Goal: Transaction & Acquisition: Obtain resource

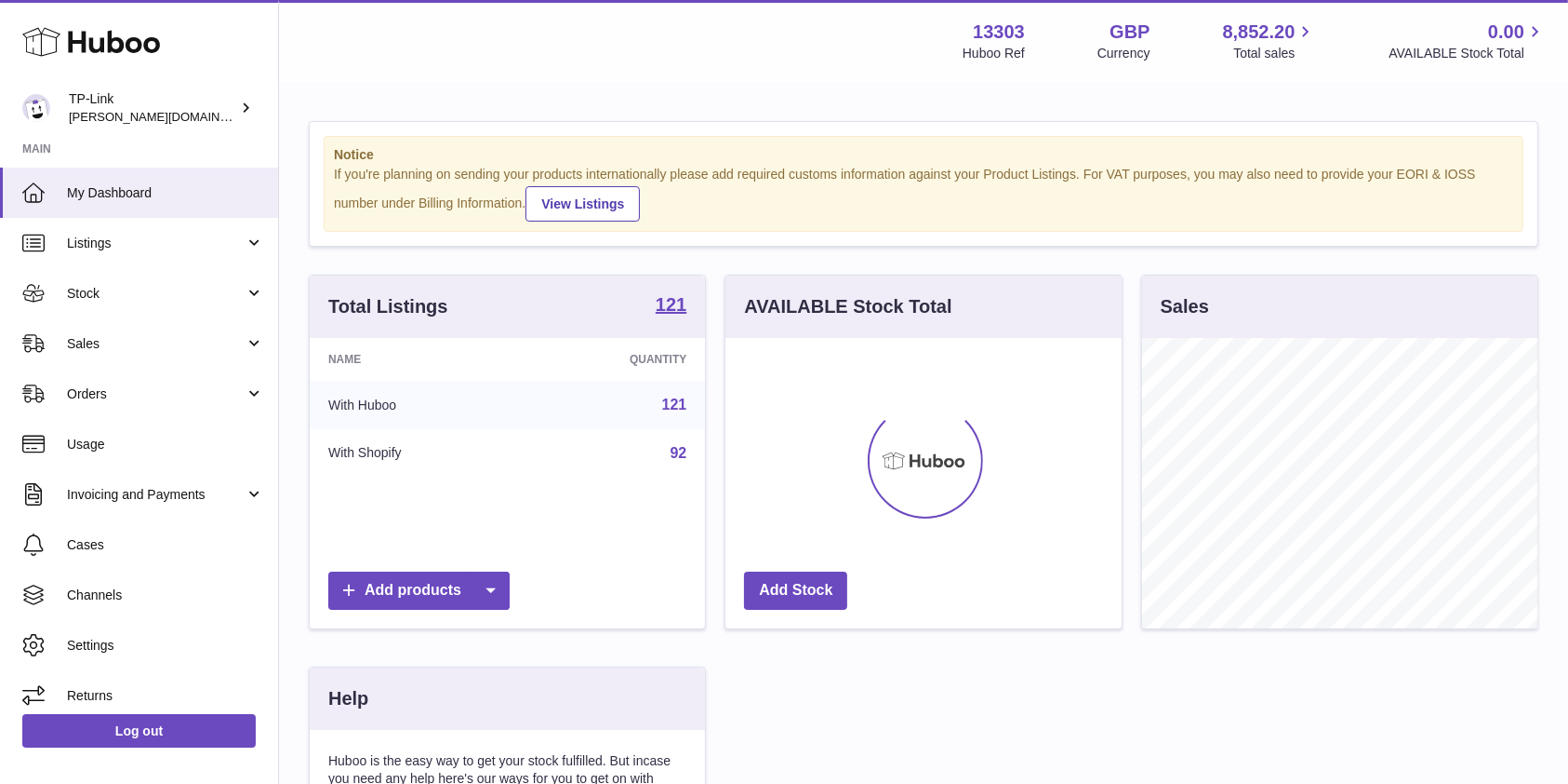
scroll to position [291, 402]
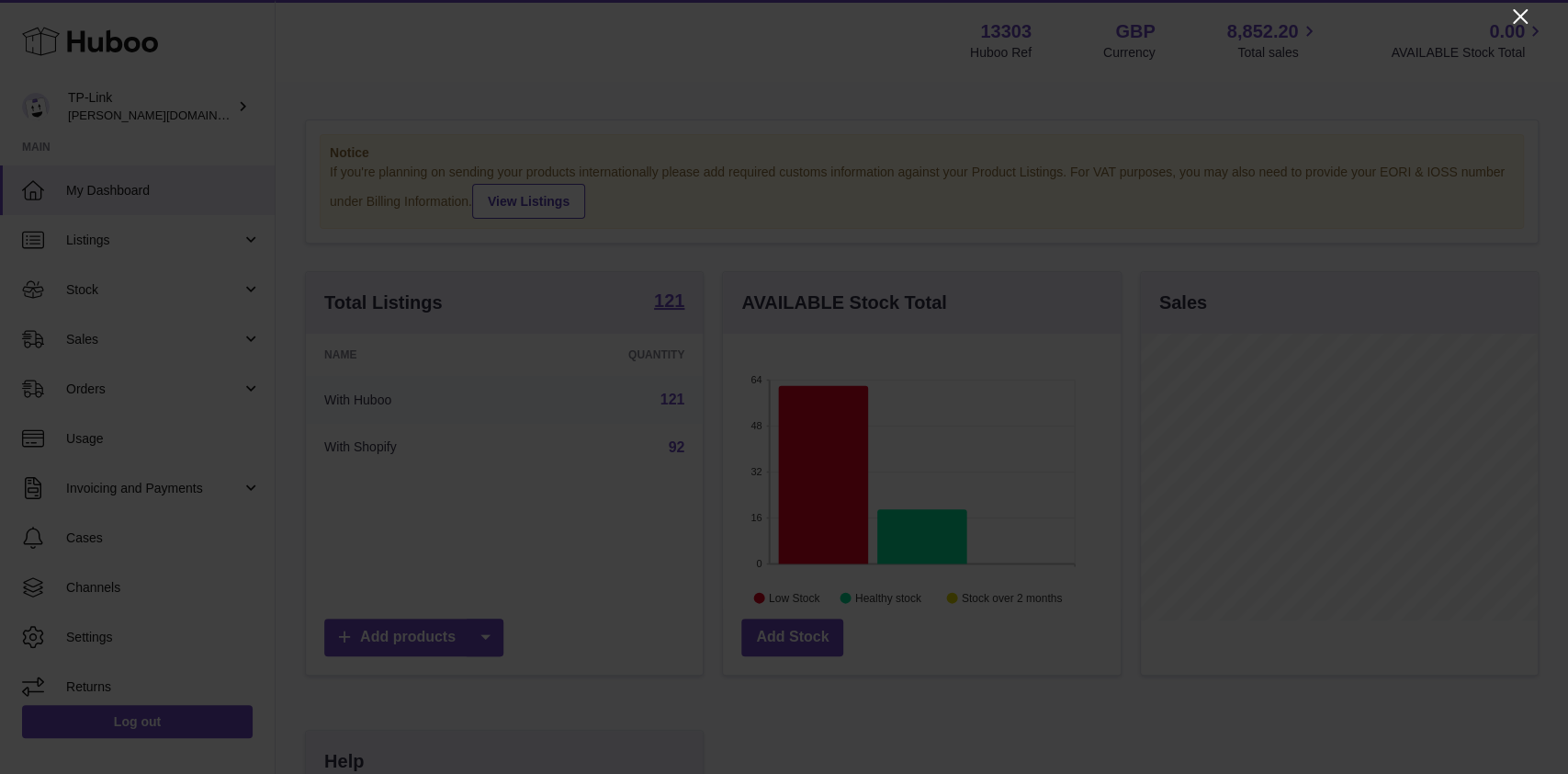
click at [1509, 12] on icon "Close" at bounding box center [1519, 17] width 22 height 22
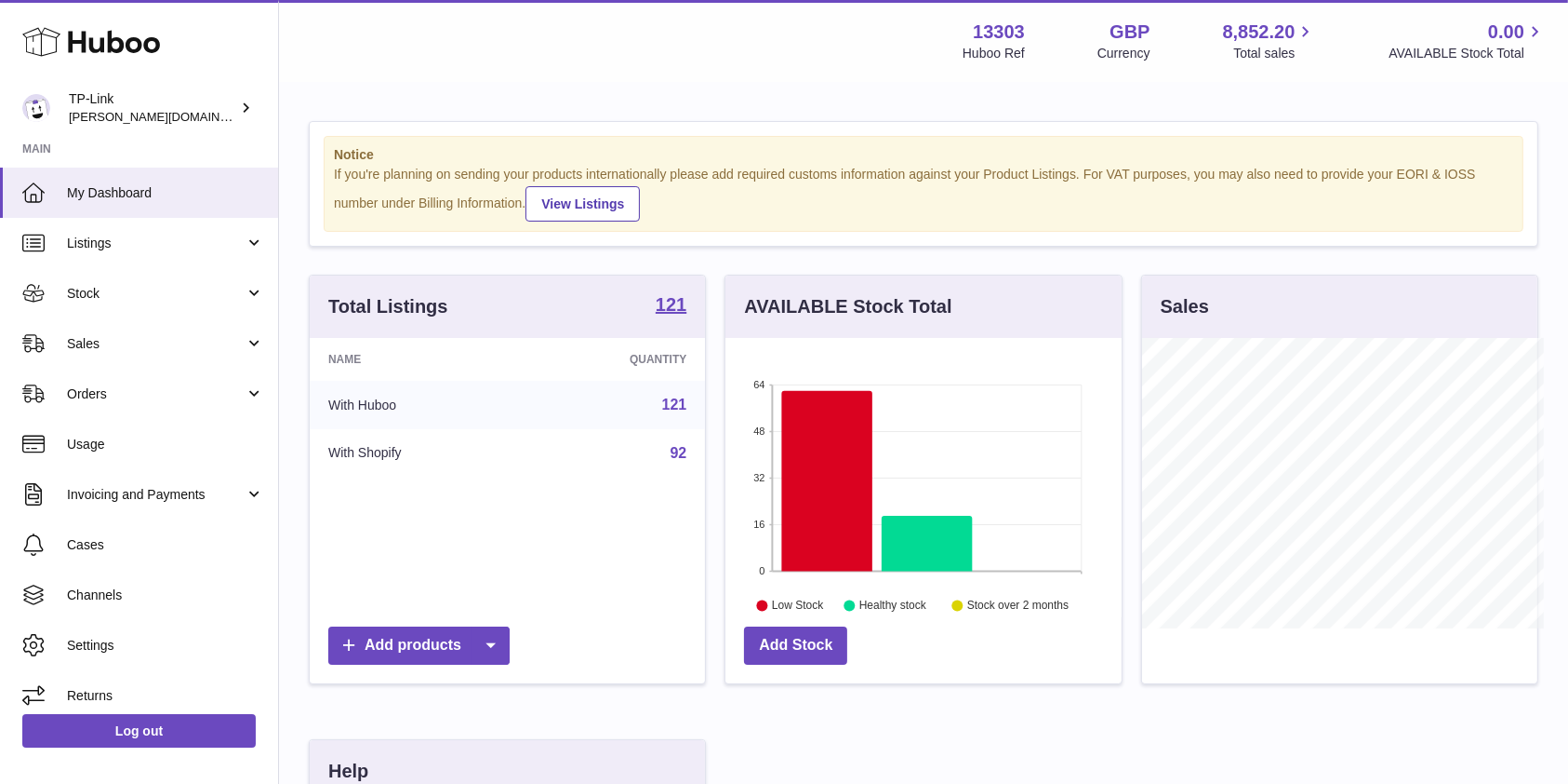
scroll to position [930278, 929589]
click at [147, 354] on link "Sales" at bounding box center [139, 343] width 278 height 50
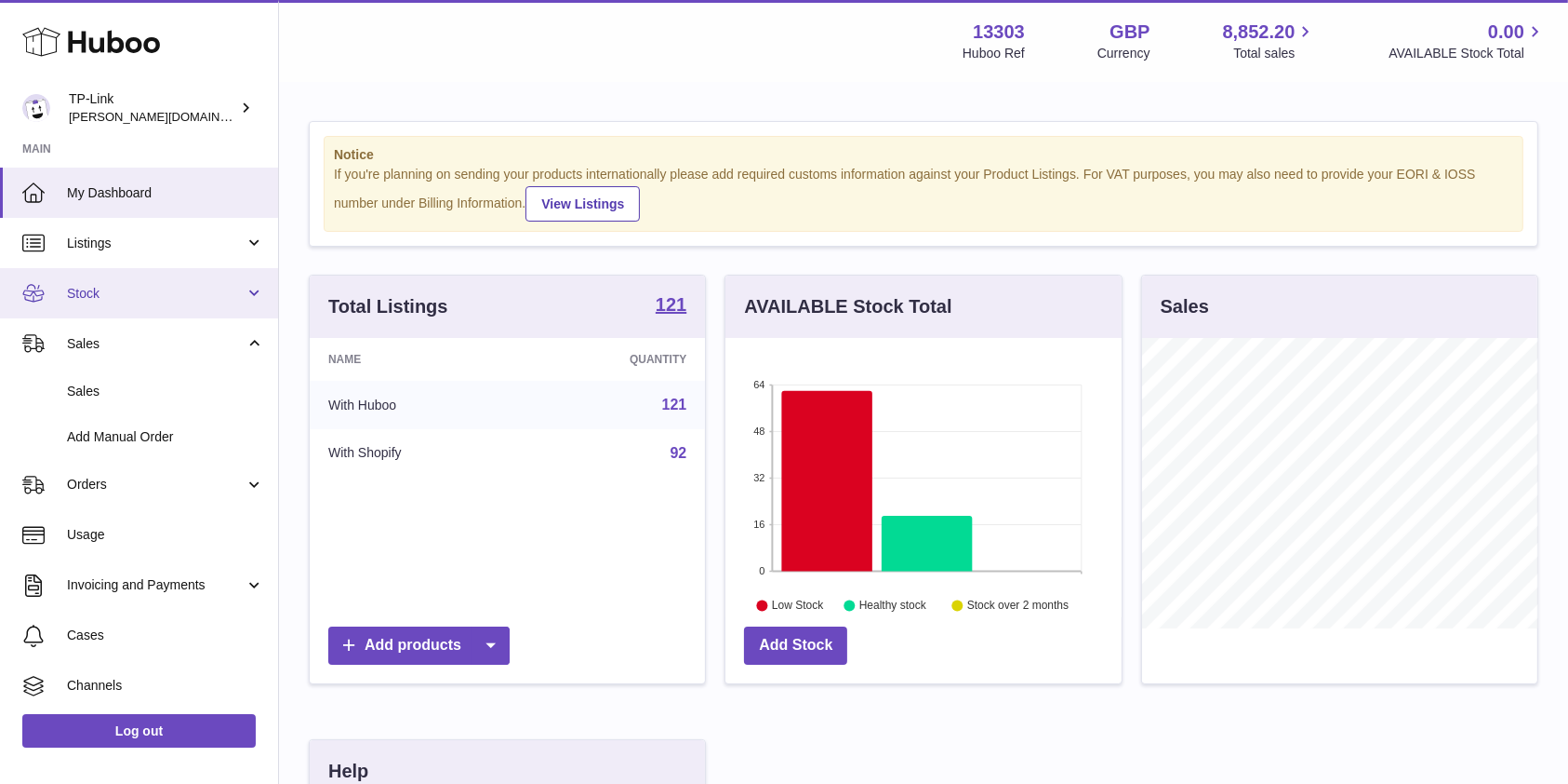
click at [129, 301] on link "Stock" at bounding box center [139, 293] width 278 height 50
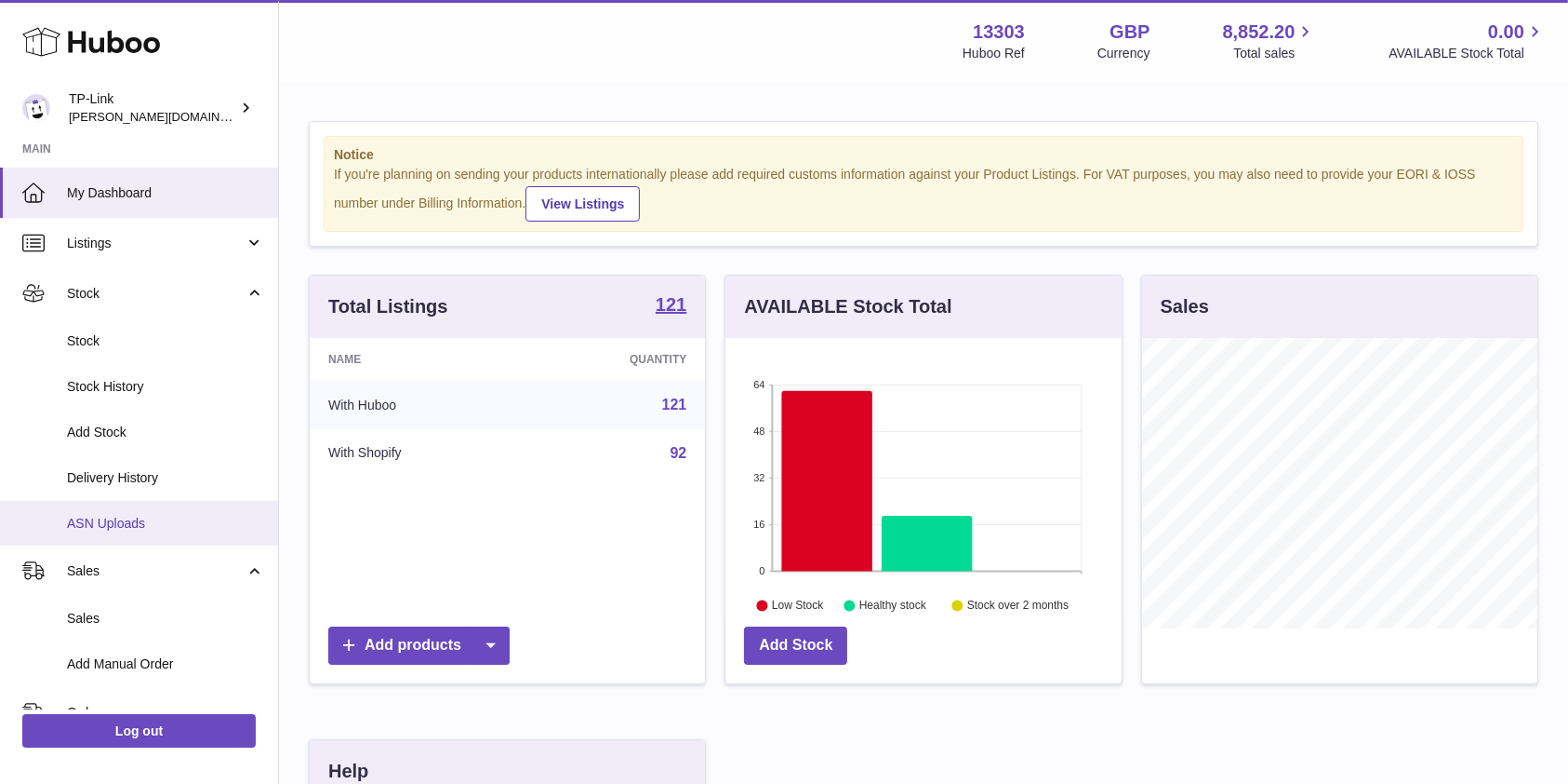
click at [129, 512] on link "ASN Uploads" at bounding box center [139, 523] width 278 height 45
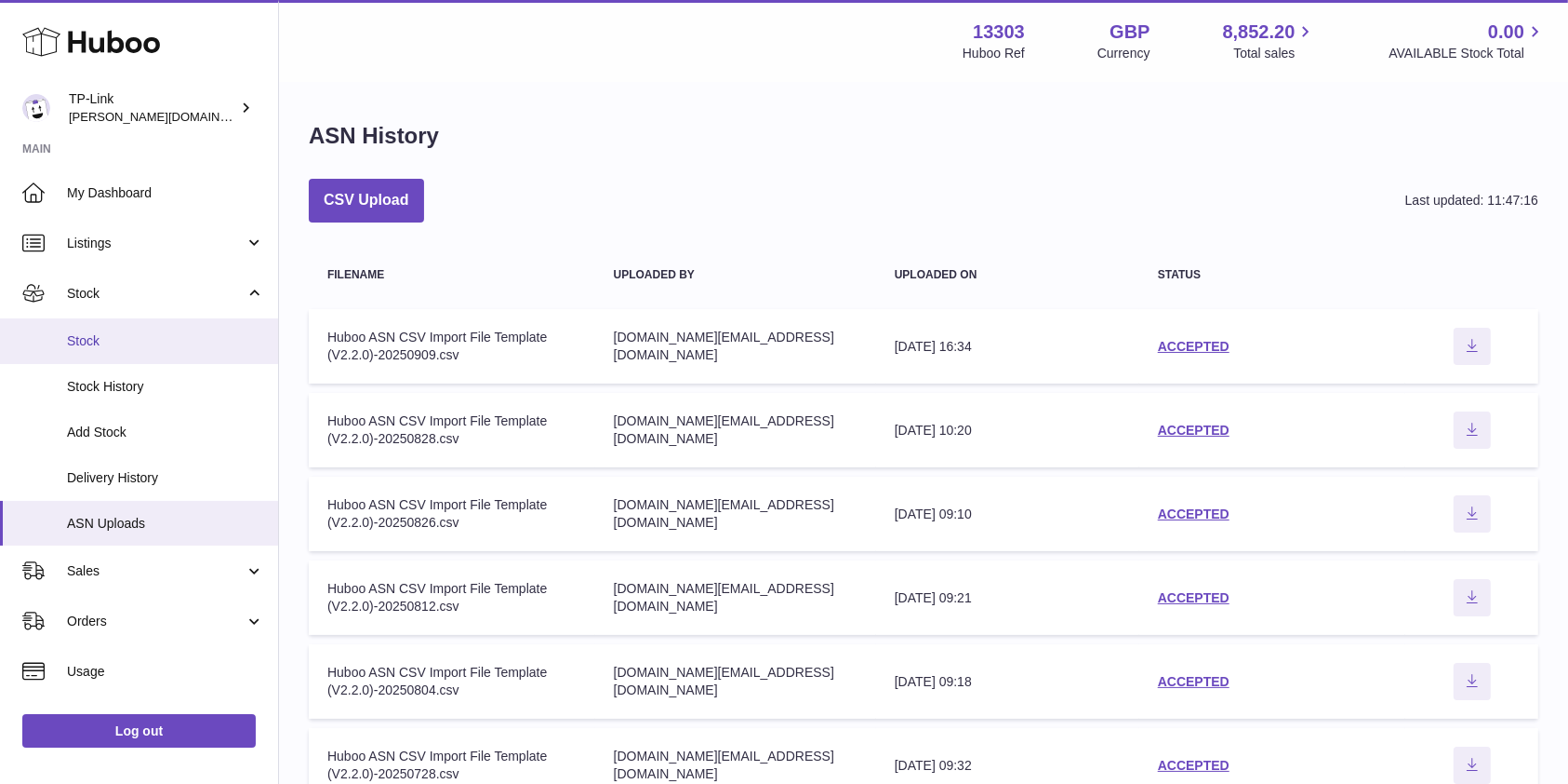
click at [120, 341] on span "Stock" at bounding box center [165, 341] width 197 height 18
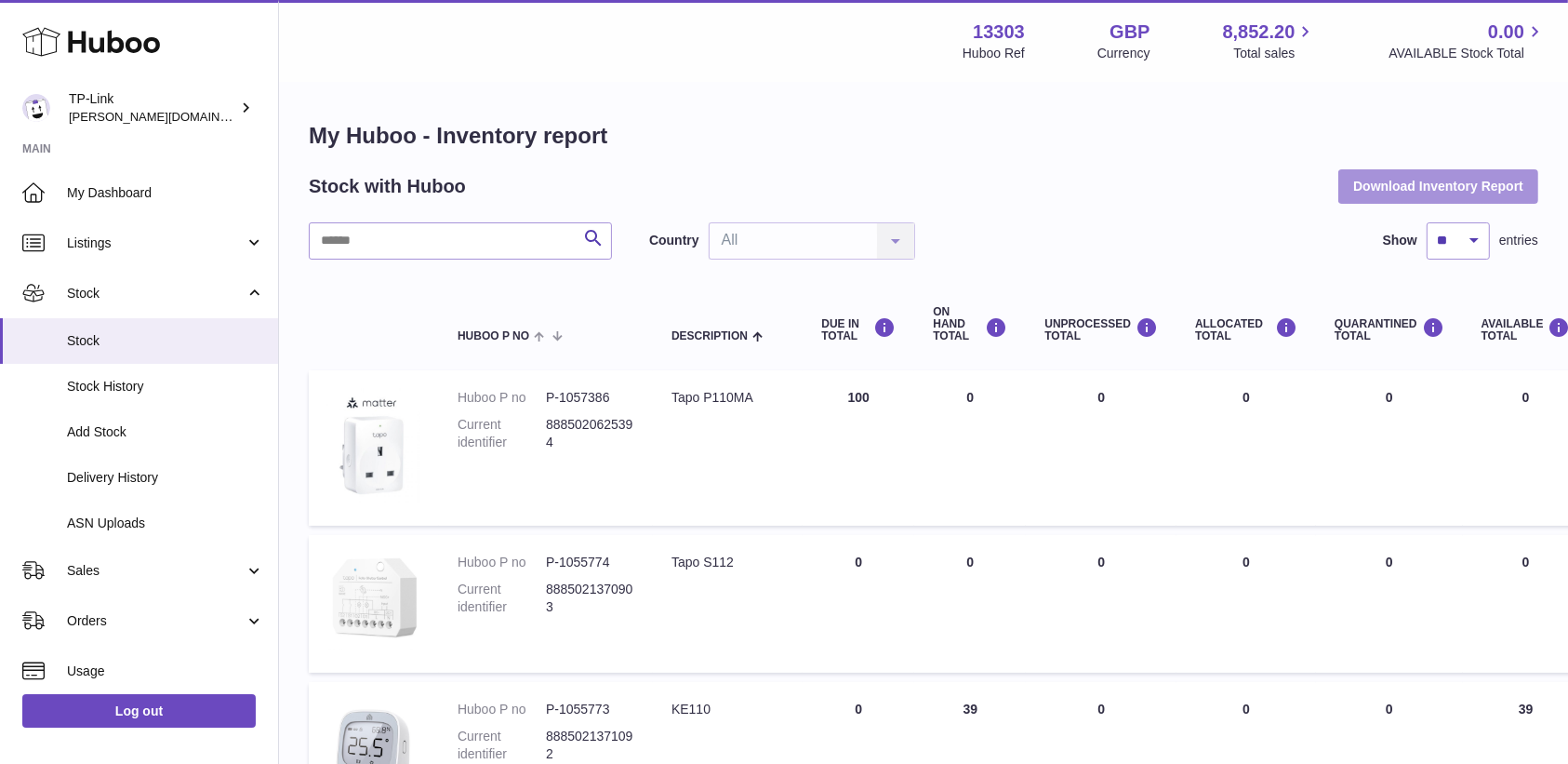
click at [1408, 180] on button "Download Inventory Report" at bounding box center [1438, 186] width 200 height 33
click at [1413, 181] on button "Download Inventory Report" at bounding box center [1438, 186] width 200 height 33
